Goal: Check status: Check status

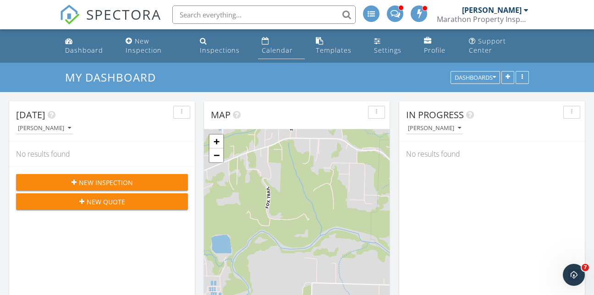
click at [272, 44] on link "Calendar" at bounding box center [281, 46] width 46 height 26
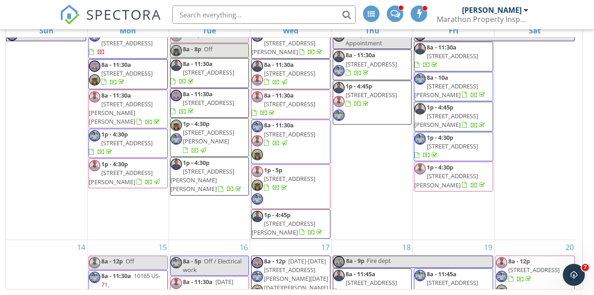
scroll to position [708, 0]
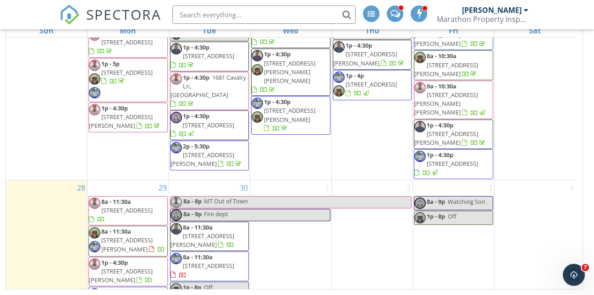
click at [149, 206] on span "[STREET_ADDRESS]" at bounding box center [126, 210] width 51 height 8
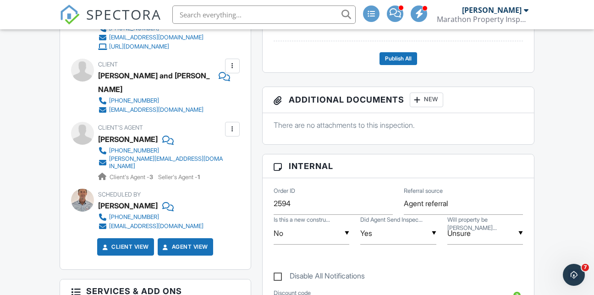
click at [162, 144] on div at bounding box center [166, 140] width 9 height 14
